Goal: Entertainment & Leisure: Consume media (video, audio)

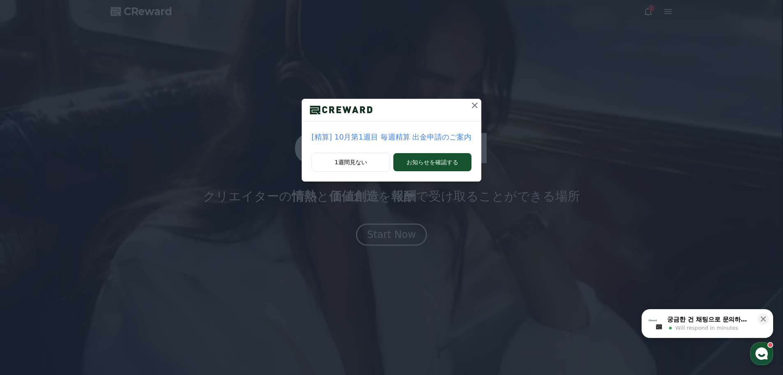
click at [472, 103] on icon at bounding box center [475, 105] width 10 height 10
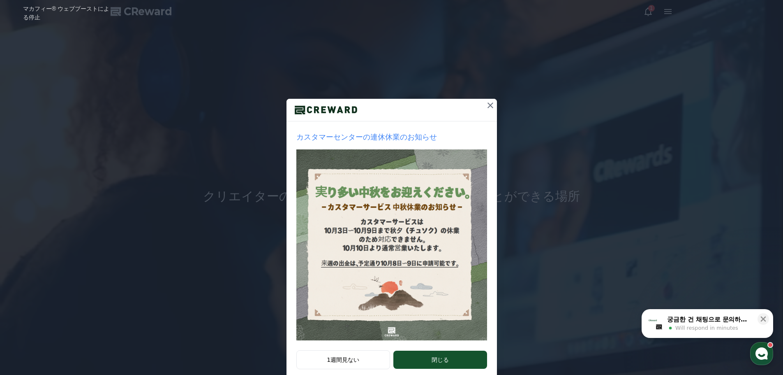
click at [421, 363] on button "閉じる" at bounding box center [440, 359] width 93 height 18
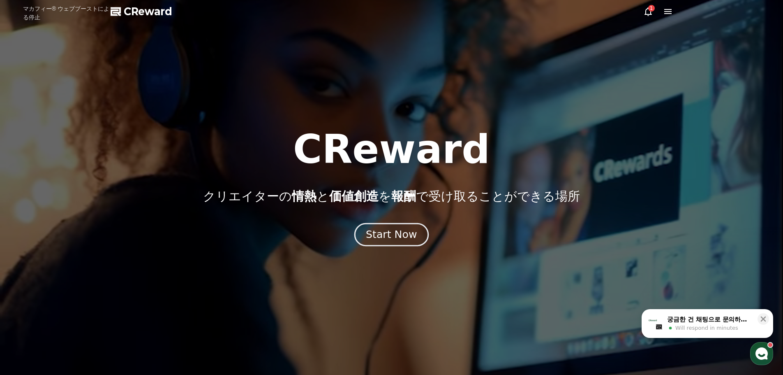
click at [394, 241] on div "Start Now" at bounding box center [391, 234] width 51 height 14
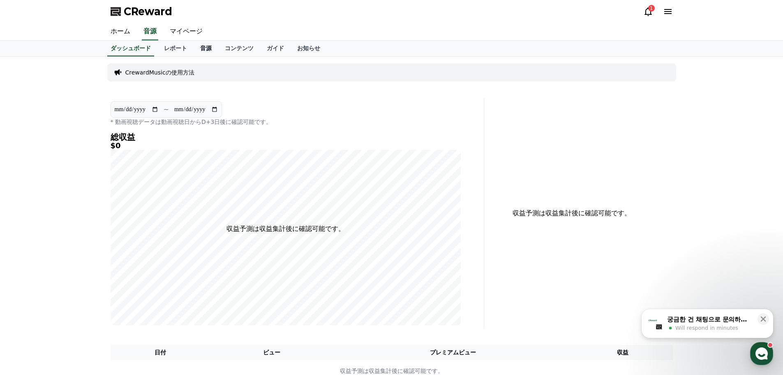
click at [194, 49] on link "音源" at bounding box center [206, 49] width 25 height 16
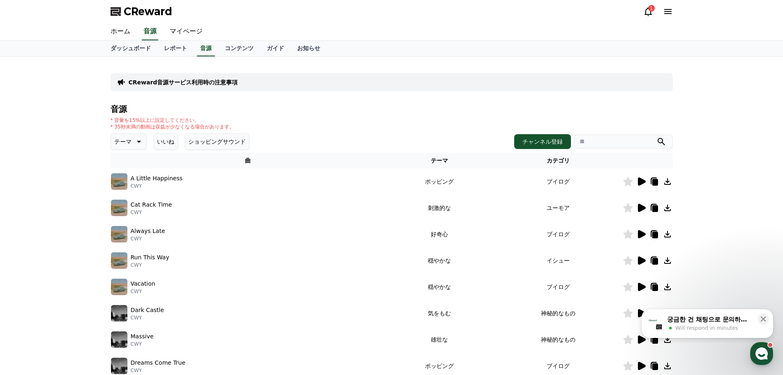
click at [641, 180] on icon at bounding box center [642, 181] width 8 height 8
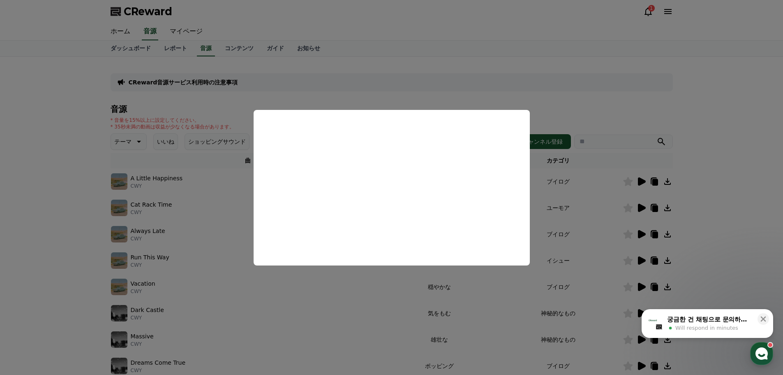
drag, startPoint x: 561, startPoint y: 120, endPoint x: 553, endPoint y: 124, distance: 8.9
click at [561, 120] on button "close modal" at bounding box center [391, 187] width 783 height 375
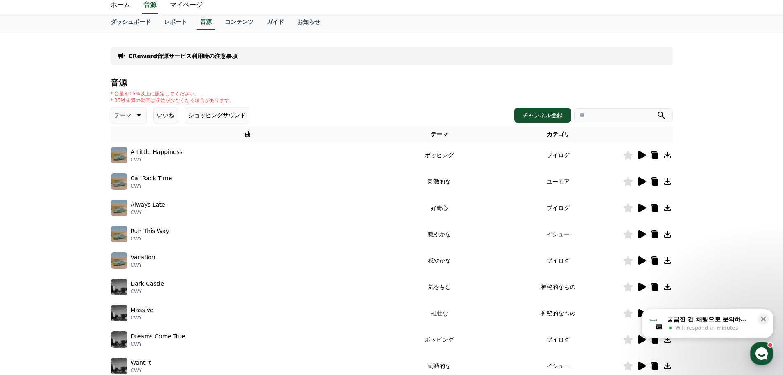
scroll to position [41, 0]
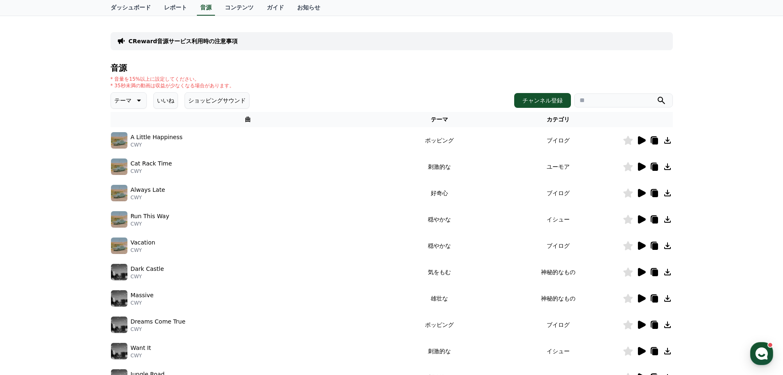
click at [139, 102] on button "テーマ" at bounding box center [129, 100] width 36 height 16
click at [123, 185] on button "暗い" at bounding box center [121, 186] width 18 height 18
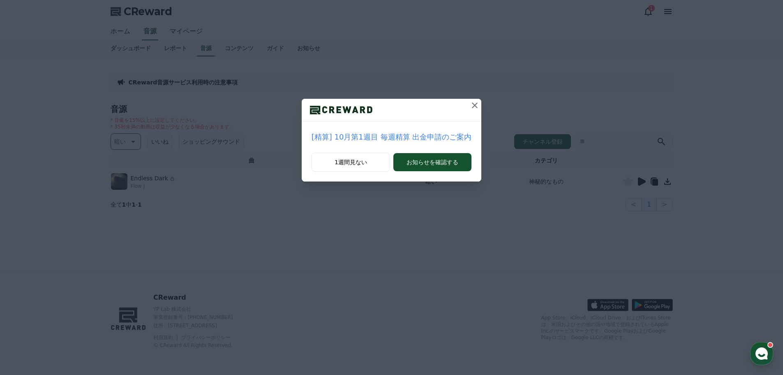
click at [470, 106] on icon at bounding box center [475, 105] width 10 height 10
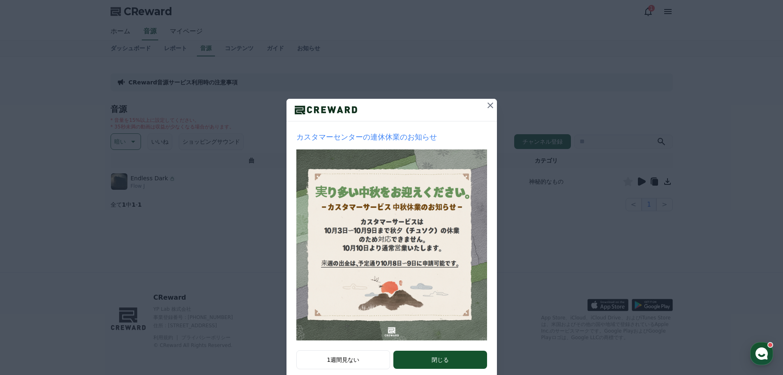
click at [488, 105] on icon at bounding box center [491, 105] width 10 height 10
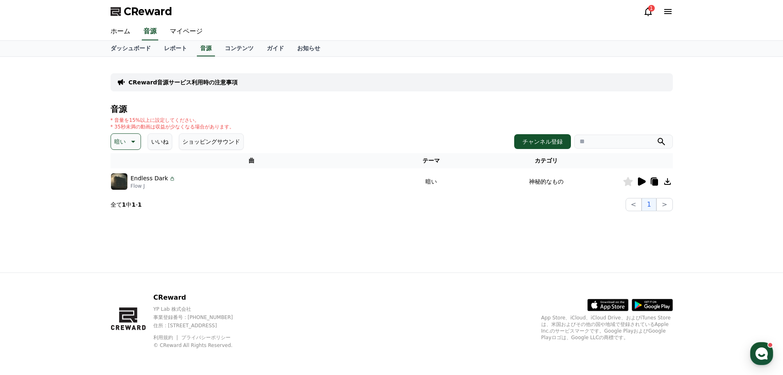
click at [641, 182] on icon at bounding box center [642, 181] width 8 height 8
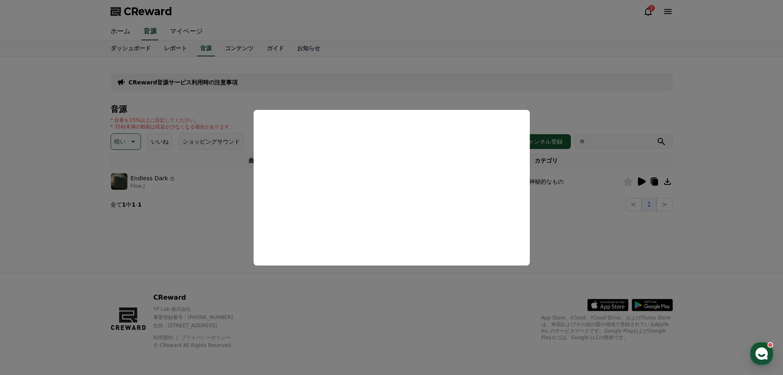
click at [126, 146] on button "close modal" at bounding box center [391, 187] width 783 height 375
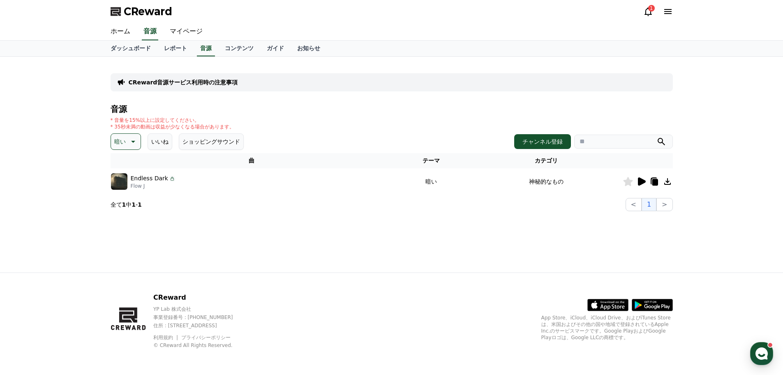
click at [129, 146] on icon at bounding box center [132, 142] width 10 height 10
click at [125, 186] on button "空想" at bounding box center [121, 185] width 18 height 18
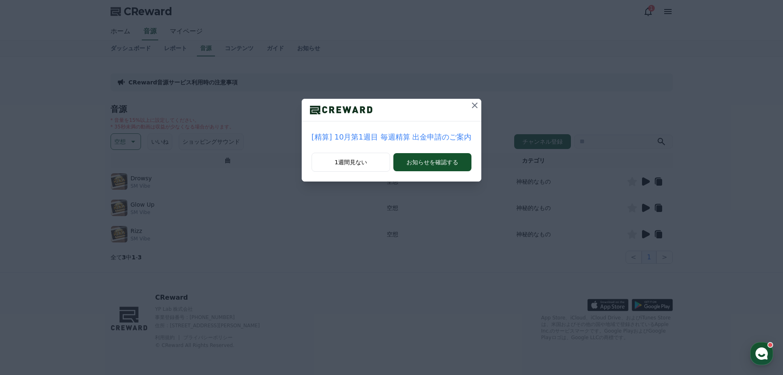
click at [470, 106] on icon at bounding box center [475, 105] width 10 height 10
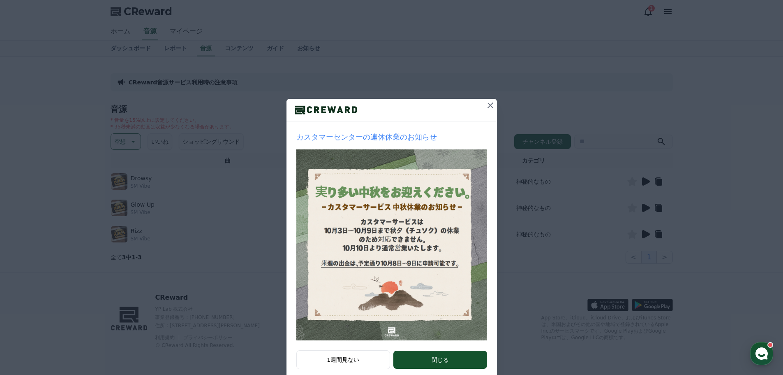
click at [488, 104] on icon at bounding box center [491, 105] width 6 height 6
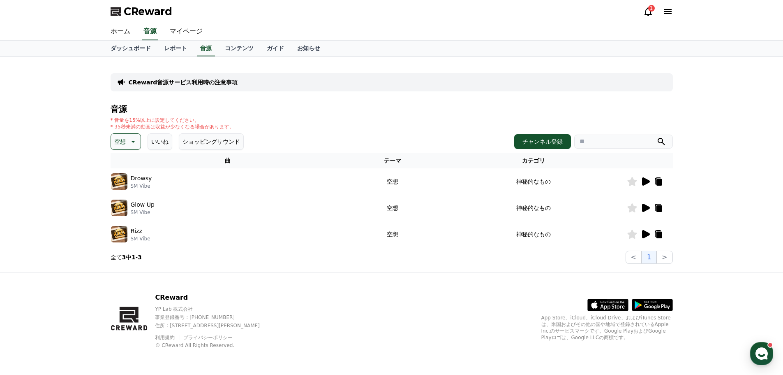
click at [648, 182] on icon at bounding box center [646, 181] width 8 height 8
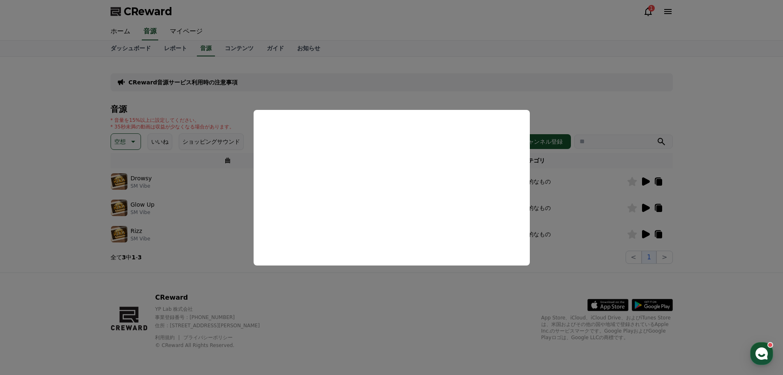
click at [463, 97] on button "close modal" at bounding box center [391, 187] width 783 height 375
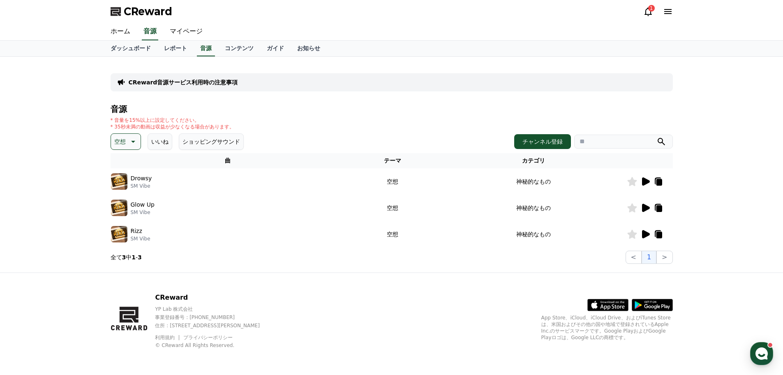
click at [642, 206] on icon at bounding box center [646, 208] width 8 height 8
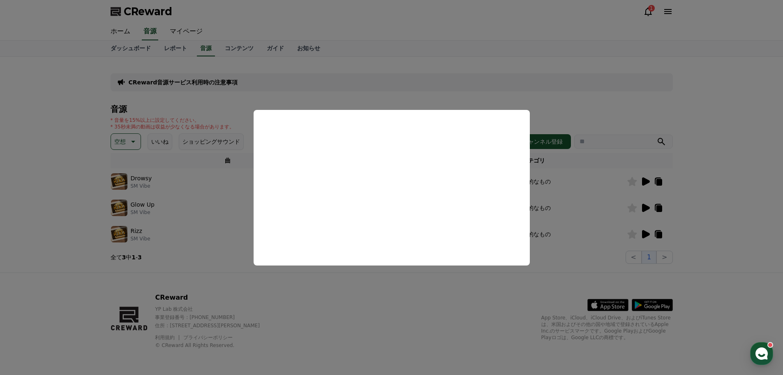
click at [638, 224] on button "close modal" at bounding box center [391, 187] width 783 height 375
click at [645, 231] on icon at bounding box center [646, 234] width 8 height 8
click at [481, 90] on button "close modal" at bounding box center [391, 187] width 783 height 375
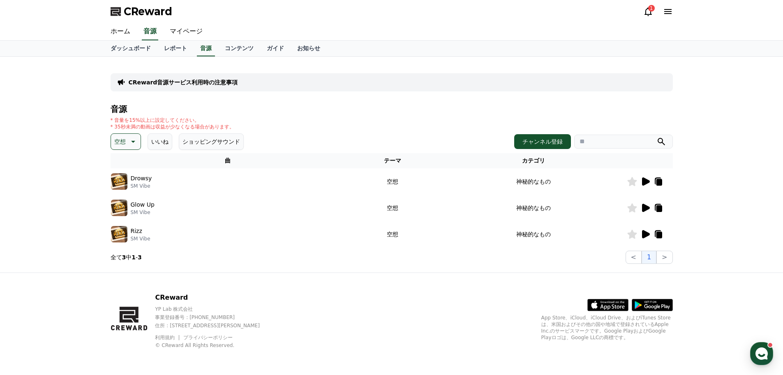
click at [661, 231] on icon at bounding box center [658, 233] width 7 height 7
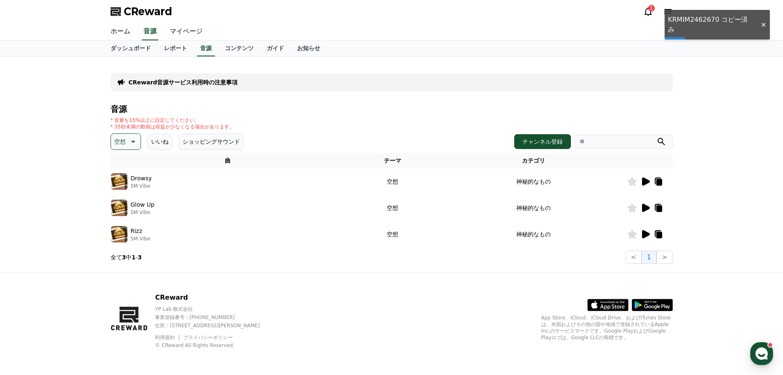
click at [657, 208] on icon at bounding box center [659, 208] width 6 height 7
click at [660, 180] on icon at bounding box center [659, 182] width 6 height 7
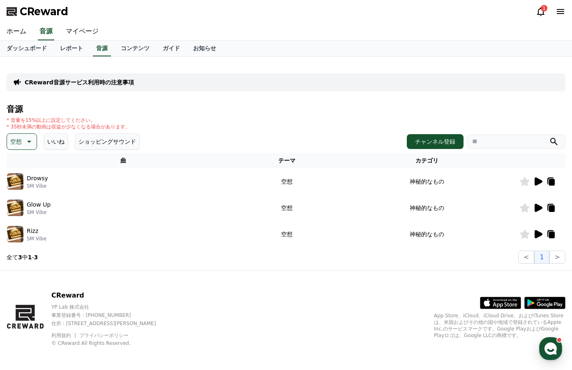
click at [538, 181] on icon at bounding box center [539, 181] width 8 height 8
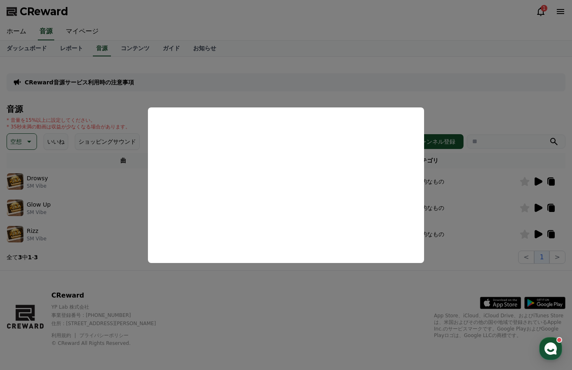
click at [484, 181] on button "close modal" at bounding box center [286, 185] width 572 height 370
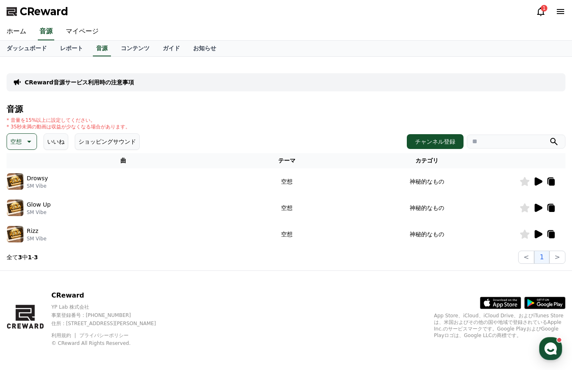
click at [550, 181] on icon at bounding box center [552, 182] width 6 height 7
click at [554, 206] on icon at bounding box center [552, 208] width 6 height 7
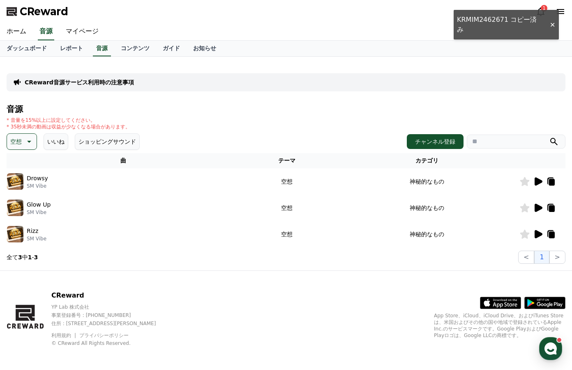
click at [552, 233] on icon at bounding box center [552, 235] width 6 height 7
click at [523, 235] on icon at bounding box center [525, 233] width 9 height 9
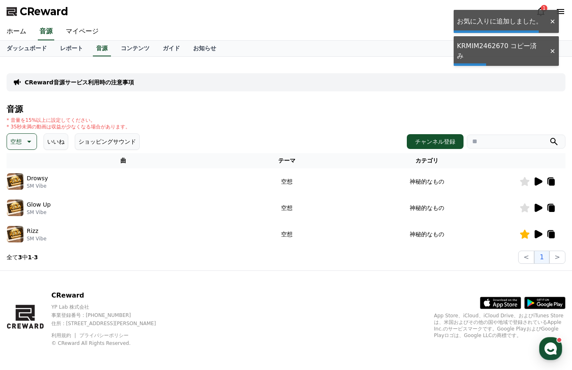
click at [524, 207] on icon at bounding box center [525, 207] width 9 height 9
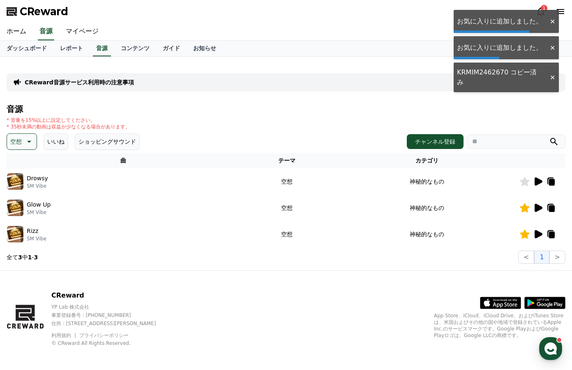
click at [524, 180] on icon at bounding box center [525, 181] width 9 height 9
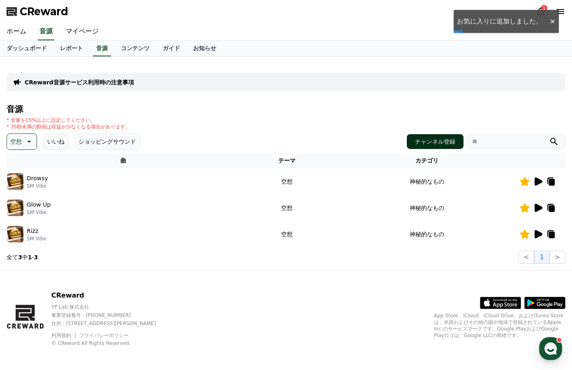
click at [450, 140] on button "チャンネル登録" at bounding box center [435, 141] width 57 height 15
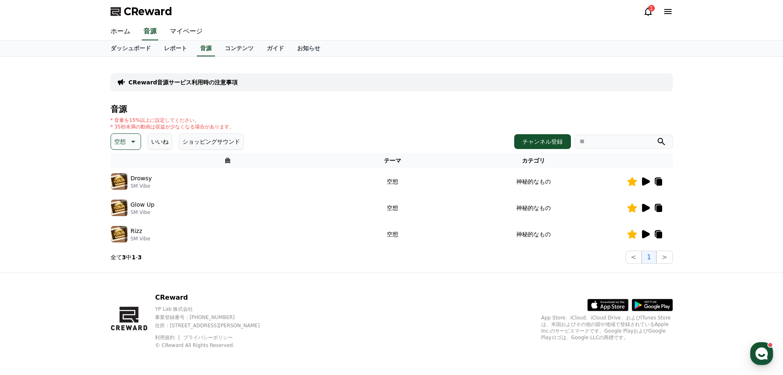
click at [641, 180] on icon at bounding box center [646, 181] width 10 height 10
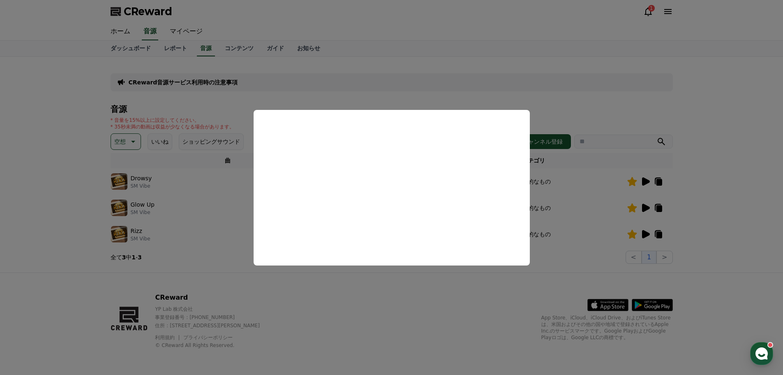
click at [534, 96] on button "close modal" at bounding box center [391, 187] width 783 height 375
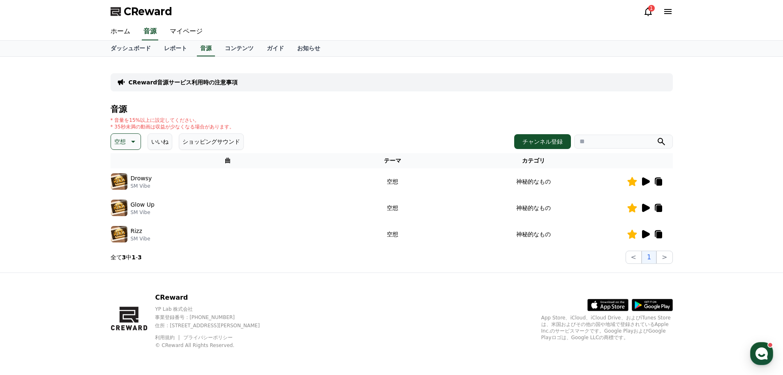
click at [659, 176] on td at bounding box center [650, 181] width 46 height 26
click at [660, 183] on icon at bounding box center [659, 182] width 6 height 7
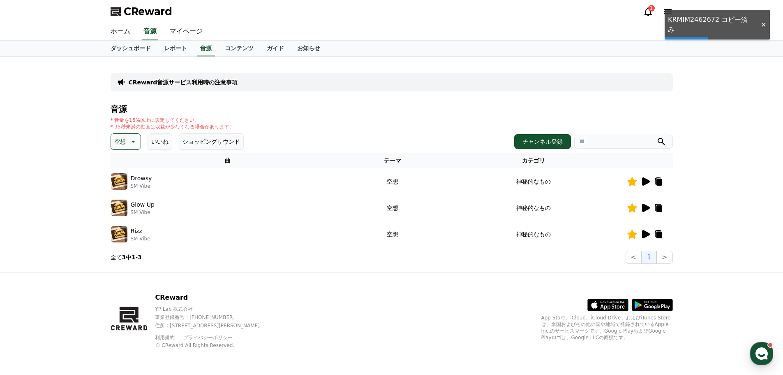
click at [692, 35] on div "ホーム 音源 マイページ" at bounding box center [391, 32] width 783 height 18
click at [692, 26] on div "ホーム 音源 マイページ" at bounding box center [391, 32] width 783 height 18
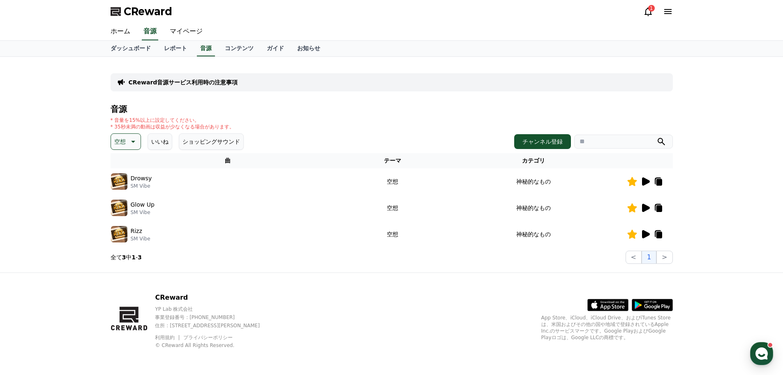
click at [648, 185] on icon at bounding box center [646, 181] width 10 height 10
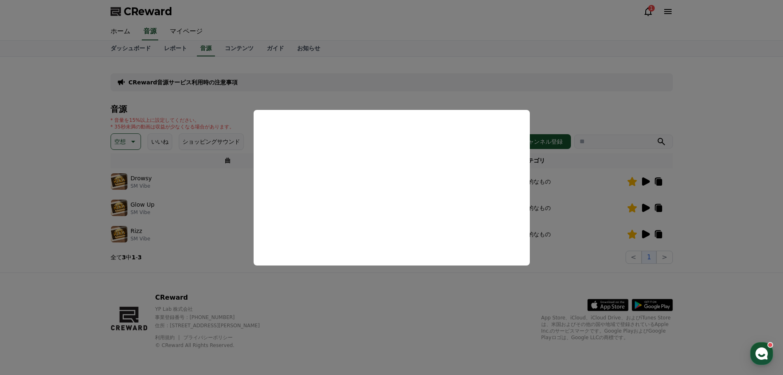
click at [649, 205] on button "close modal" at bounding box center [391, 187] width 783 height 375
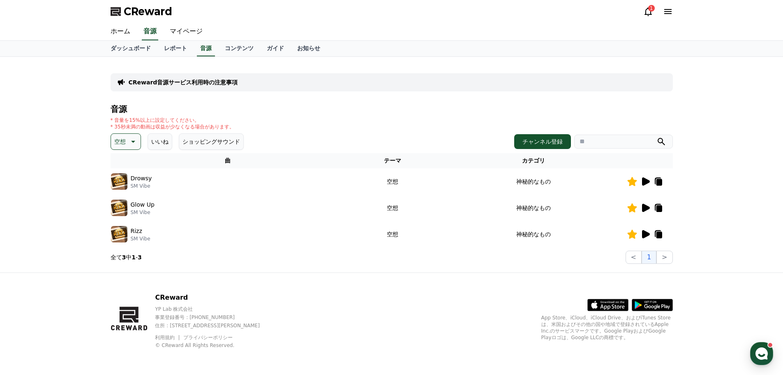
click at [643, 206] on icon at bounding box center [646, 208] width 8 height 8
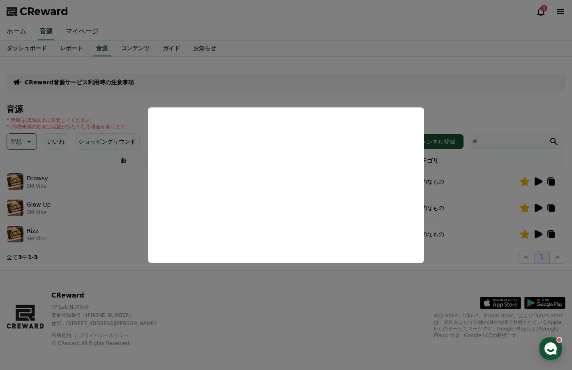
click at [465, 105] on button "close modal" at bounding box center [286, 185] width 572 height 370
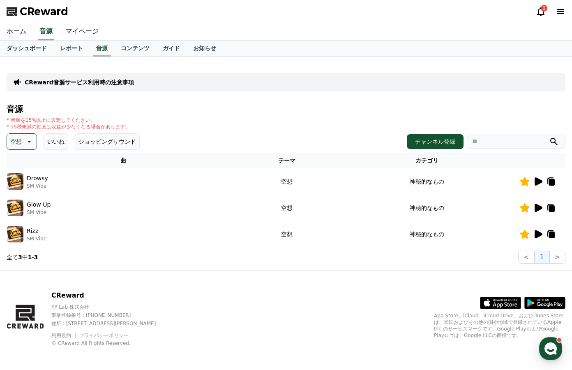
click at [340, 90] on div "CReward音源サービス利用時の注意事項" at bounding box center [286, 82] width 559 height 18
click at [535, 234] on icon at bounding box center [538, 234] width 10 height 10
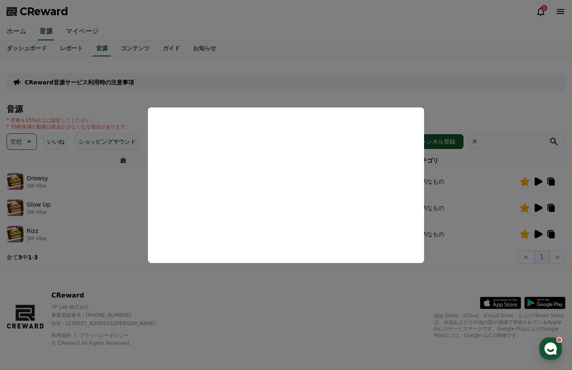
click at [431, 68] on button "close modal" at bounding box center [286, 185] width 572 height 370
